Goal: Information Seeking & Learning: Learn about a topic

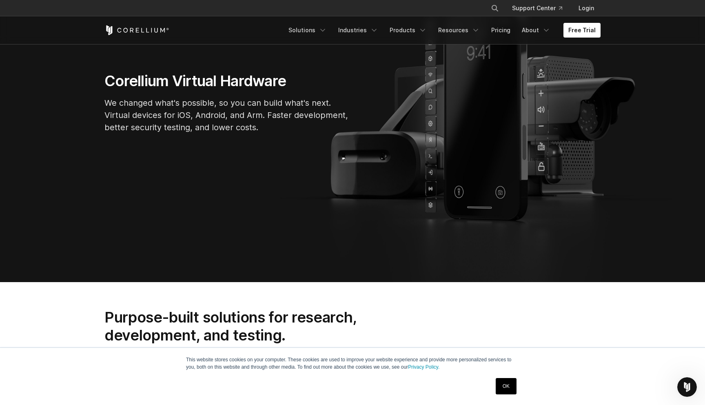
scroll to position [187, 0]
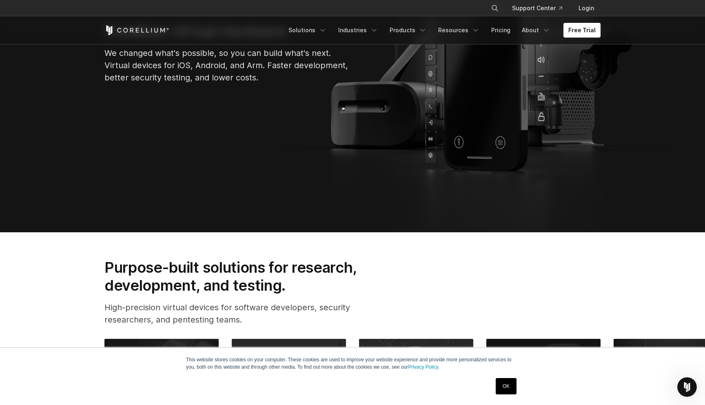
click at [498, 385] on link "OK" at bounding box center [506, 386] width 21 height 16
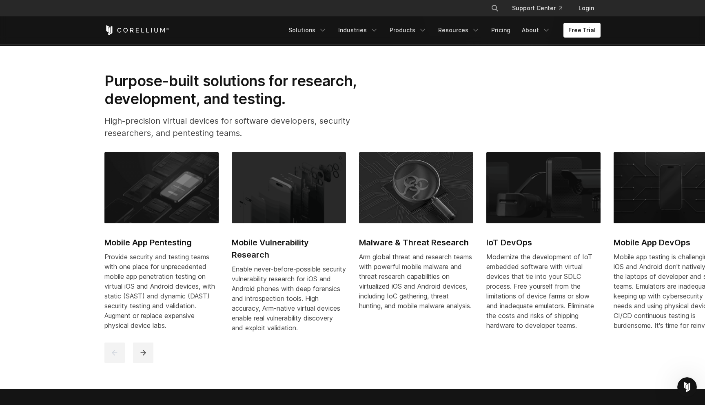
scroll to position [371, 0]
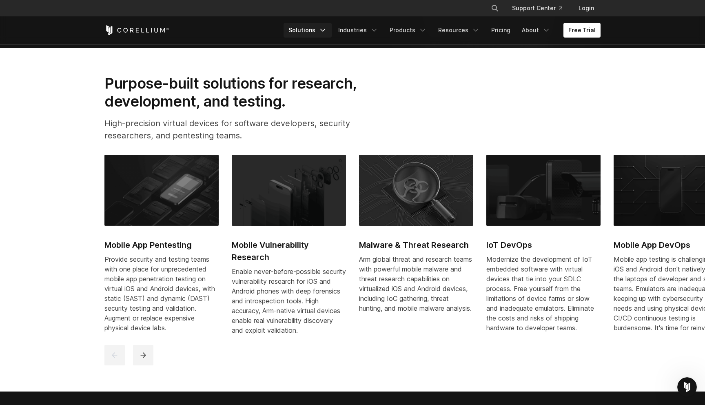
click at [327, 26] on icon "Navigation Menu" at bounding box center [323, 30] width 8 height 8
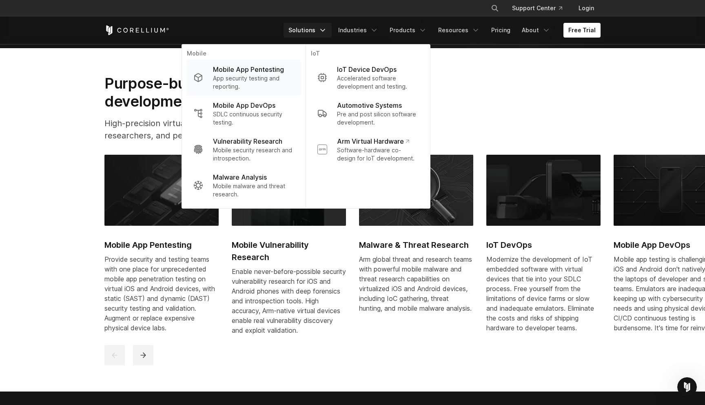
click at [252, 86] on p "App security testing and reporting." at bounding box center [253, 82] width 81 height 16
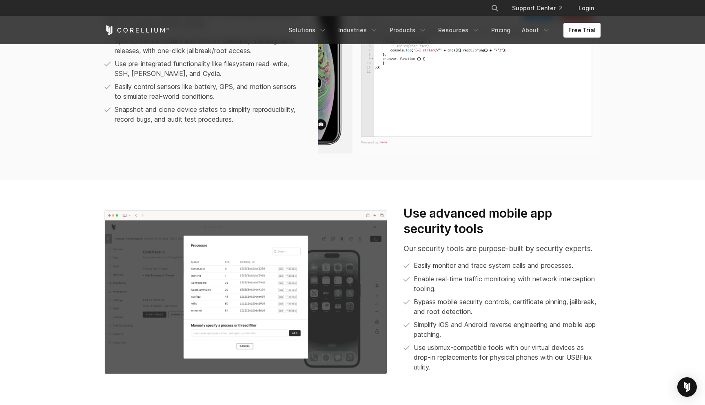
scroll to position [776, 0]
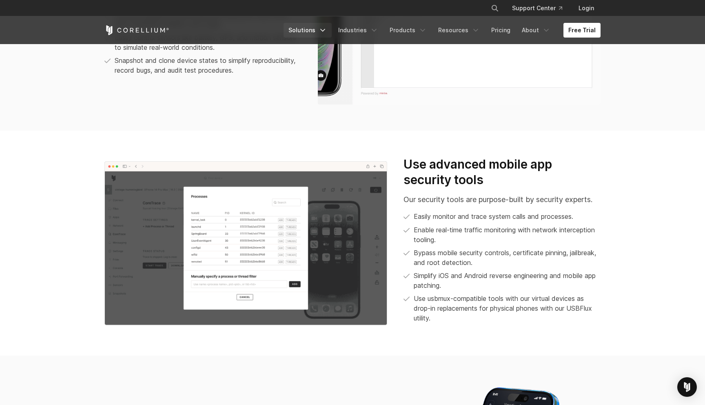
click at [316, 30] on link "Solutions" at bounding box center [307, 30] width 48 height 15
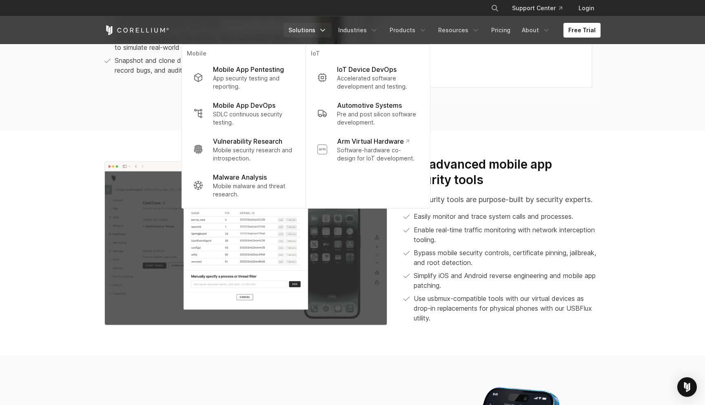
click at [496, 113] on section "Save valuable time Eliminate the mundane aspects of mobile app pentesting with …" at bounding box center [352, 8] width 705 height 243
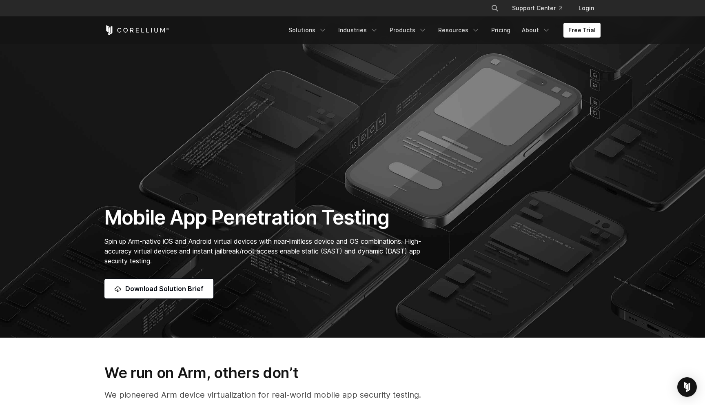
scroll to position [0, 0]
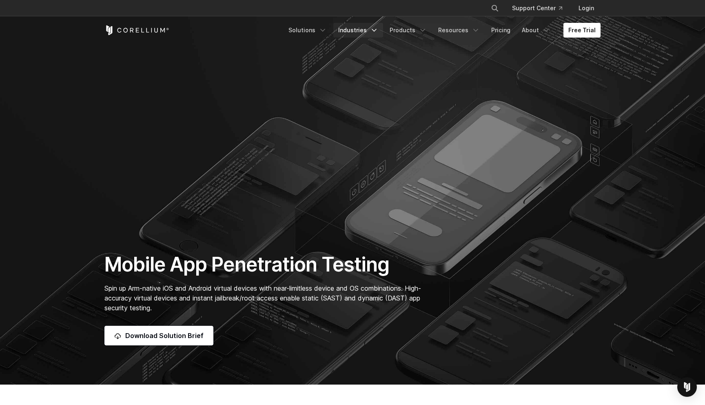
click at [376, 33] on icon "Navigation Menu" at bounding box center [374, 30] width 8 height 8
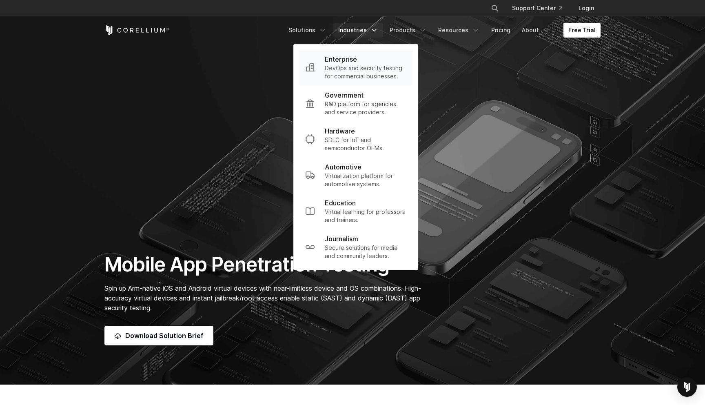
click at [359, 67] on p "DevOps and security testing for commercial businesses." at bounding box center [366, 72] width 82 height 16
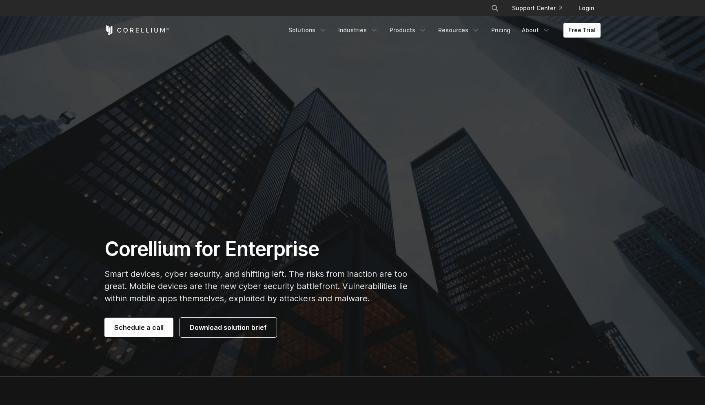
scroll to position [12, 0]
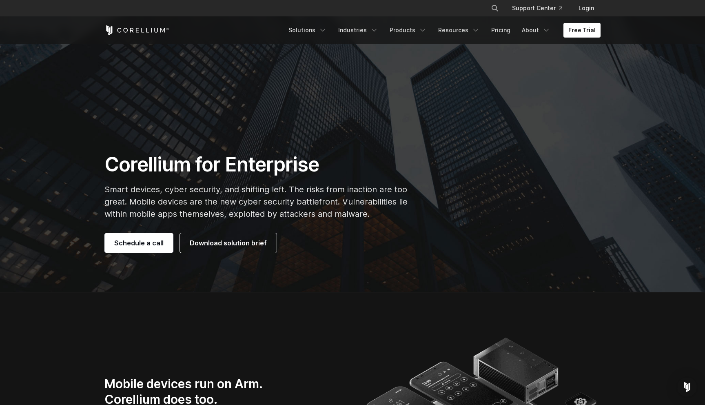
click at [305, 217] on p "Smart devices, cyber security, and shifting left. The risks from inaction are t…" at bounding box center [266, 201] width 325 height 37
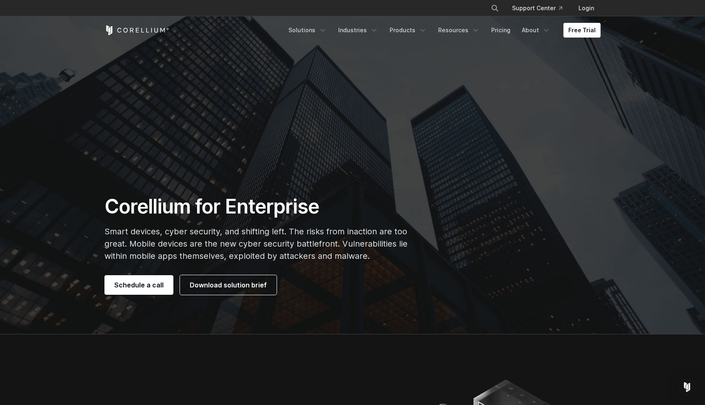
scroll to position [0, 0]
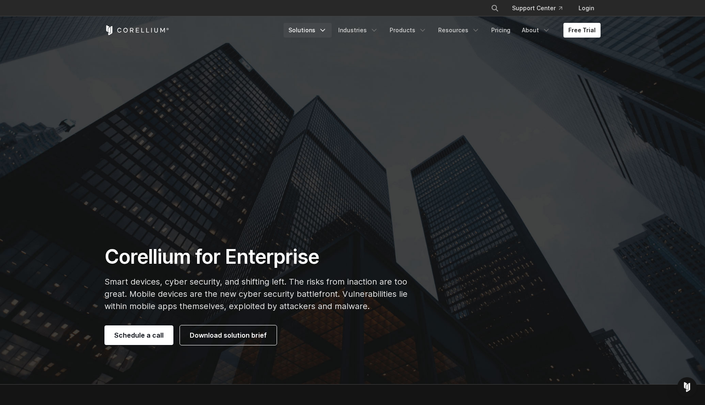
click at [327, 30] on icon "Navigation Menu" at bounding box center [323, 30] width 8 height 8
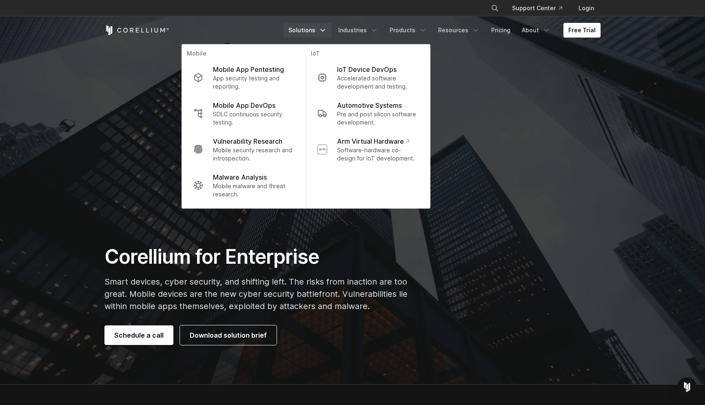
click at [497, 94] on section "Corellium for Enterprise Smart devices, cyber security, and shifting left. The …" at bounding box center [352, 192] width 705 height 384
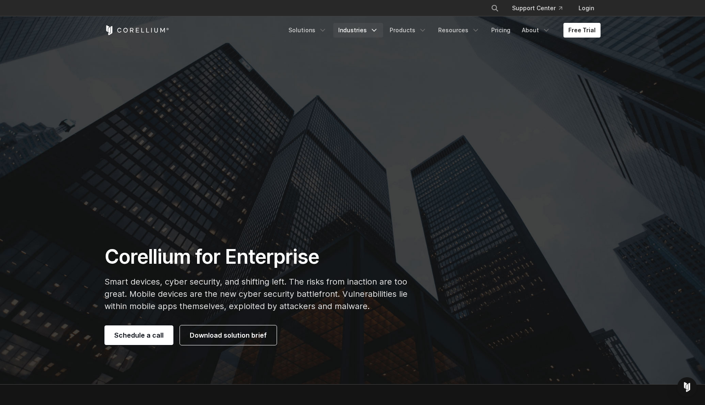
click at [365, 29] on link "Industries" at bounding box center [358, 30] width 50 height 15
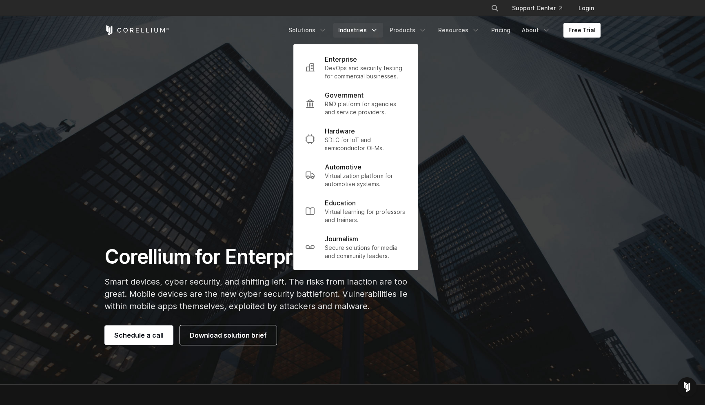
click at [487, 169] on section "Corellium for Enterprise Smart devices, cyber security, and shifting left. The …" at bounding box center [352, 192] width 705 height 384
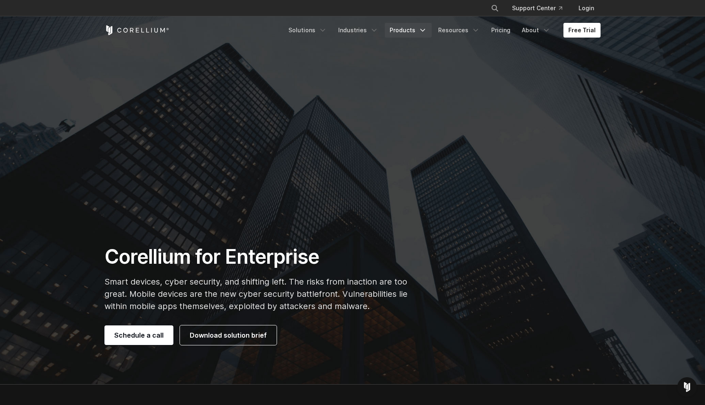
click at [416, 26] on link "Products" at bounding box center [408, 30] width 47 height 15
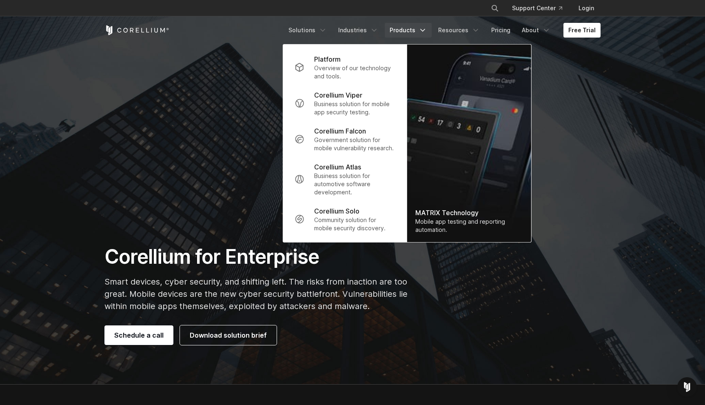
click at [440, 327] on div "Corellium for Enterprise Smart devices, cyber security, and shifting left. The …" at bounding box center [352, 294] width 512 height 100
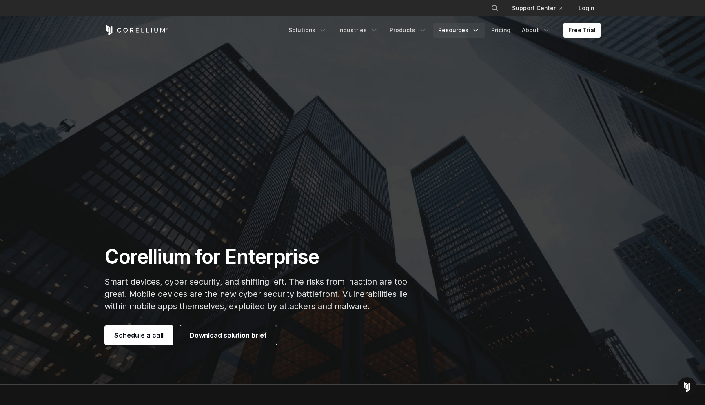
click at [459, 27] on link "Resources" at bounding box center [458, 30] width 51 height 15
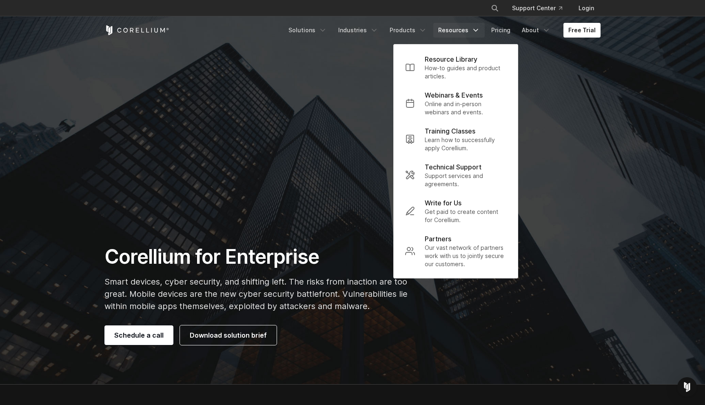
click at [611, 164] on section "Corellium for Enterprise Smart devices, cyber security, and shifting left. The …" at bounding box center [352, 192] width 705 height 384
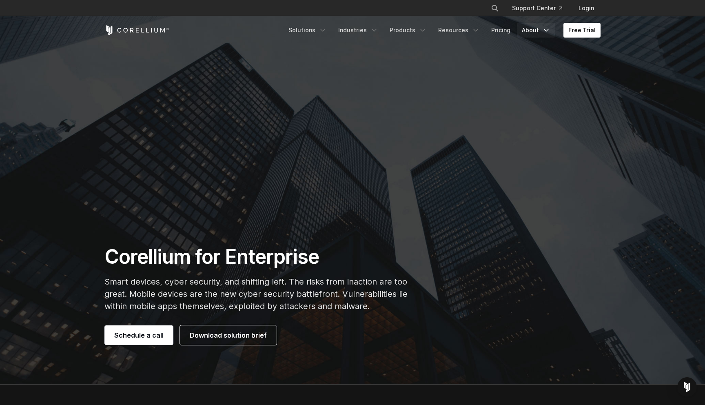
click at [543, 32] on link "About" at bounding box center [536, 30] width 38 height 15
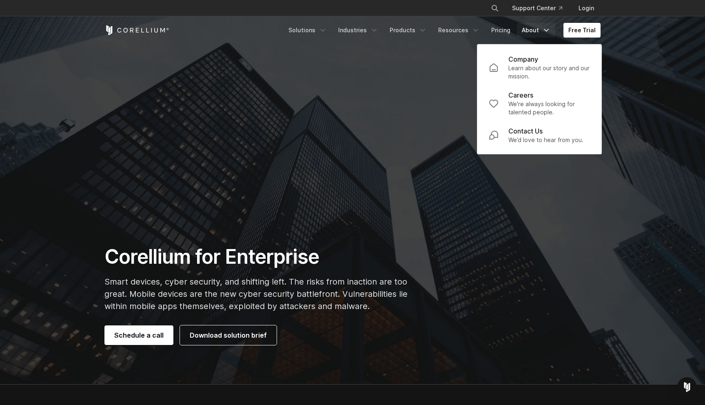
click at [580, 237] on section "Corellium for Enterprise Smart devices, cyber security, and shifting left. The …" at bounding box center [352, 192] width 705 height 384
